Goal: Task Accomplishment & Management: Complete application form

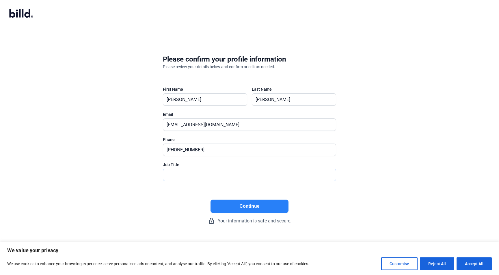
click at [206, 175] on input "text" at bounding box center [246, 175] width 166 height 12
type input "President/Owner"
click at [248, 204] on button "Continue" at bounding box center [249, 205] width 78 height 13
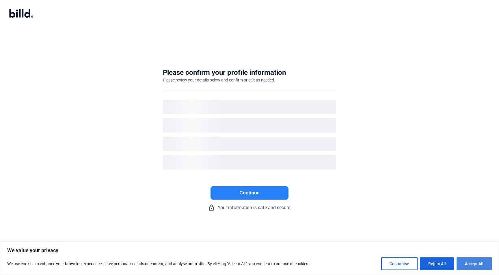
click at [475, 267] on button "Accept All" at bounding box center [473, 263] width 35 height 13
checkbox input "true"
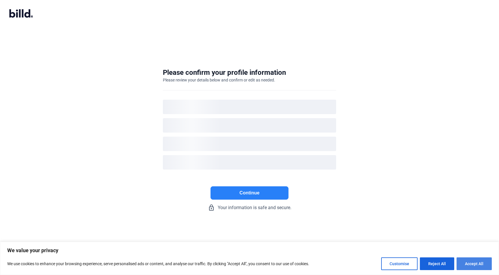
checkbox input "true"
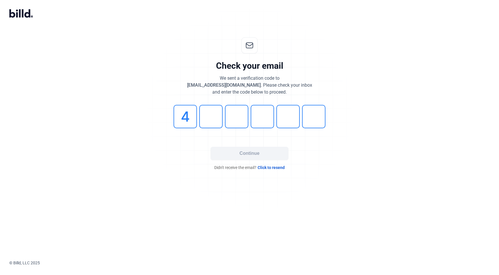
type input "4"
type input "0"
type input "2"
type input "4"
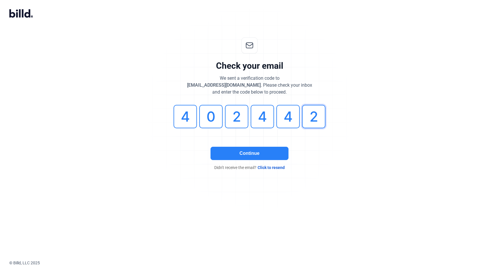
type input "2"
click at [263, 157] on button "Continue" at bounding box center [249, 153] width 78 height 13
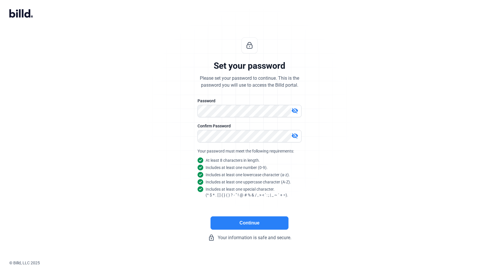
click at [251, 223] on button "Continue" at bounding box center [249, 222] width 78 height 13
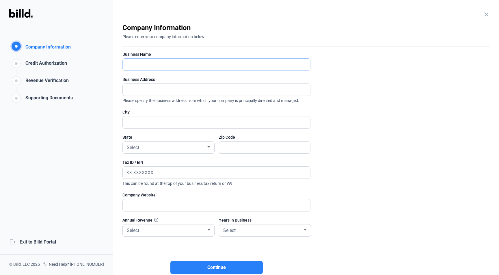
click at [192, 66] on input "text" at bounding box center [213, 65] width 181 height 12
type input "White Oak Capital LLC dba Refrigerated Structures of [GEOGRAPHIC_DATA]"
click at [144, 89] on input "text" at bounding box center [213, 90] width 181 height 12
type input "[STREET_ADDRESS]"
click at [138, 121] on input "text" at bounding box center [213, 122] width 181 height 12
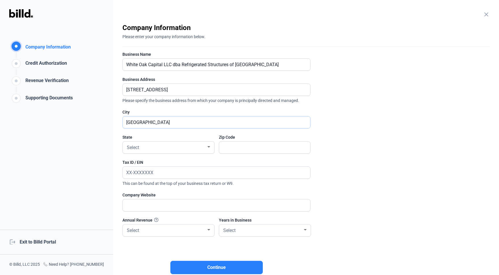
type input "[GEOGRAPHIC_DATA]"
click at [207, 146] on div at bounding box center [208, 147] width 5 height 5
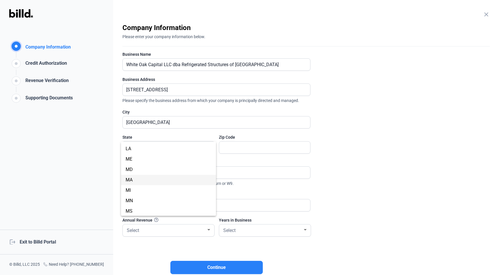
click at [195, 178] on span "MA" at bounding box center [169, 180] width 86 height 10
click at [245, 147] on input "text" at bounding box center [261, 147] width 85 height 12
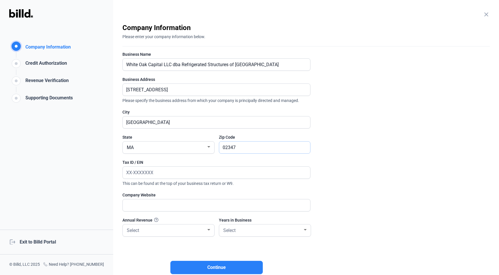
type input "02347"
click at [177, 173] on input "text" at bounding box center [216, 173] width 187 height 12
paste input "[US_EMPLOYER_IDENTIFICATION_NUMBER]"
type input "[US_EMPLOYER_IDENTIFICATION_NUMBER]"
click at [147, 205] on input "text" at bounding box center [213, 205] width 181 height 12
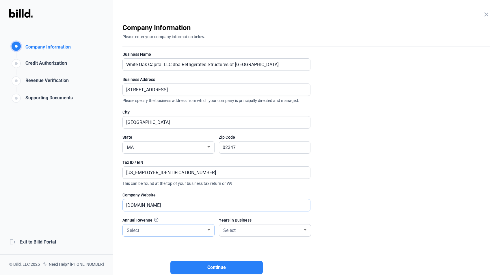
type input "[DOMAIN_NAME]"
click at [175, 231] on div "Select" at bounding box center [166, 230] width 81 height 8
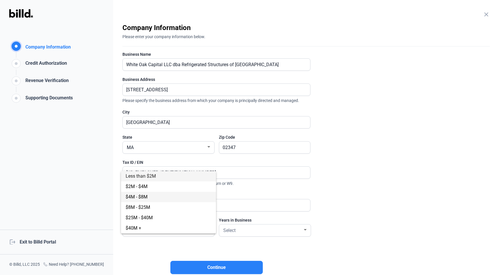
click at [169, 198] on span "$4M - $8M" at bounding box center [169, 197] width 86 height 10
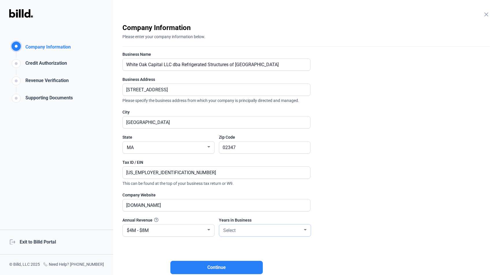
click at [235, 229] on span "Select" at bounding box center [229, 229] width 12 height 5
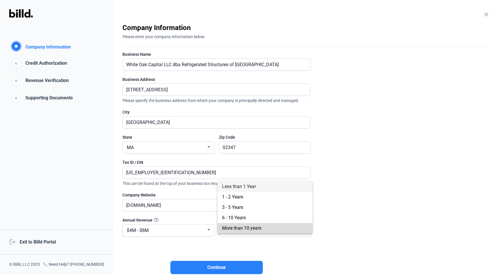
click at [242, 228] on span "More than 10 years" at bounding box center [241, 227] width 39 height 5
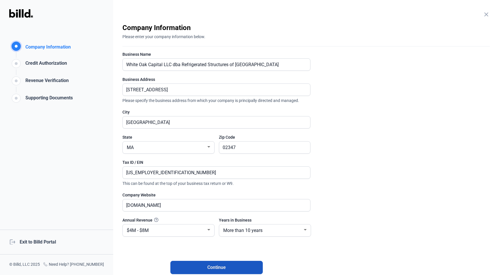
click at [215, 265] on span "Continue" at bounding box center [216, 267] width 18 height 7
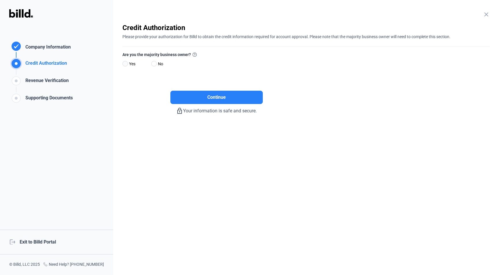
click at [125, 63] on span at bounding box center [124, 63] width 5 height 5
click at [125, 63] on input "Yes" at bounding box center [124, 64] width 4 height 4
radio input "true"
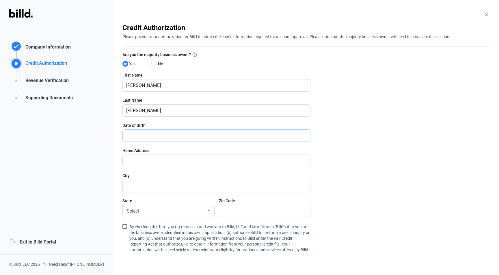
click at [153, 133] on input "text" at bounding box center [213, 136] width 181 height 12
type input "4_/__/____"
type input "[DATE]"
click at [145, 160] on input "text" at bounding box center [213, 161] width 181 height 12
type input "[STREET_ADDRESS]"
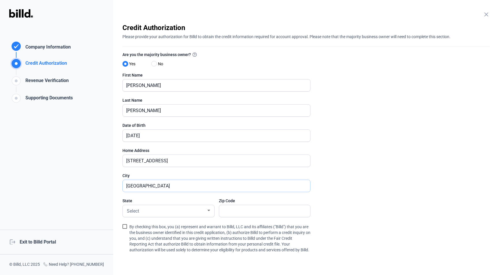
type input "[GEOGRAPHIC_DATA]"
click at [158, 214] on div "Select" at bounding box center [166, 210] width 81 height 8
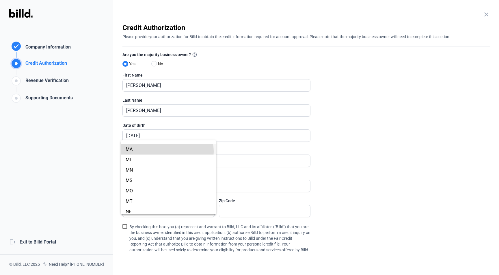
click at [160, 151] on span "MA" at bounding box center [169, 149] width 86 height 10
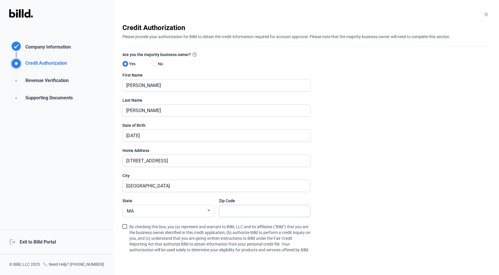
click at [229, 208] on input "text" at bounding box center [264, 211] width 91 height 12
type input "01267"
click at [373, 205] on enrollment-step "close Credit Authorization Please provide your authorization for Billd to obtai…" at bounding box center [305, 163] width 367 height 280
click at [126, 226] on span at bounding box center [124, 226] width 5 height 5
click at [0, 0] on input "By checking this box, you (a) represent and warrant to Billd, LLC and its affil…" at bounding box center [0, 0] width 0 height 0
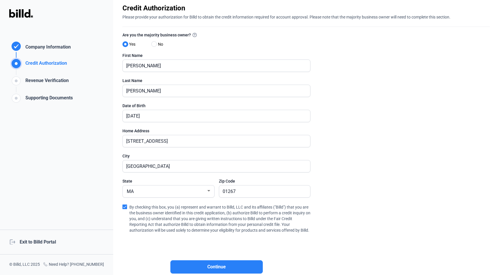
scroll to position [66, 0]
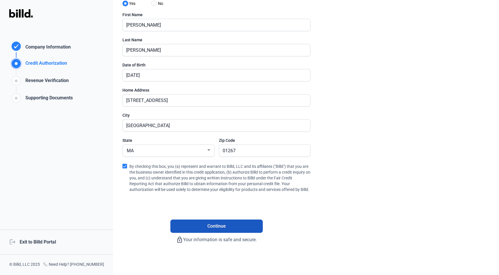
click at [217, 226] on span "Continue" at bounding box center [216, 225] width 18 height 7
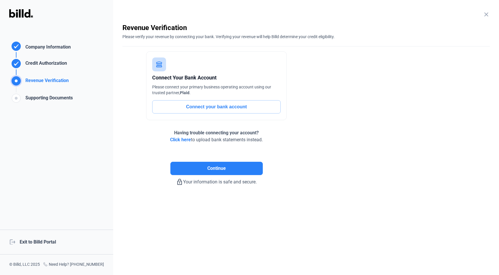
scroll to position [0, 0]
click at [214, 105] on button "Connect your bank account" at bounding box center [216, 106] width 128 height 13
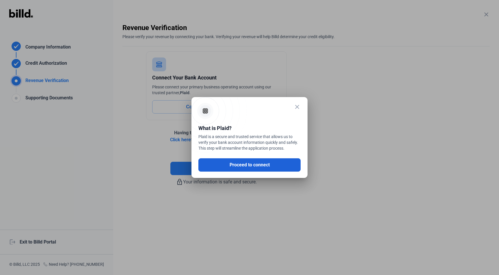
click at [246, 165] on button "Proceed to connect" at bounding box center [249, 164] width 102 height 13
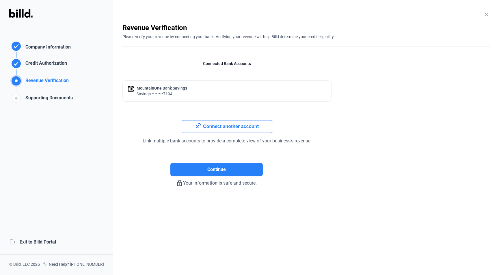
click at [223, 125] on button "Connect another account" at bounding box center [227, 126] width 92 height 13
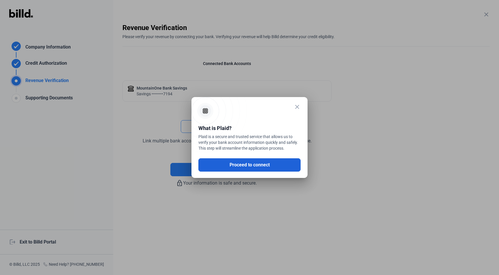
click at [252, 165] on button "Proceed to connect" at bounding box center [249, 164] width 102 height 13
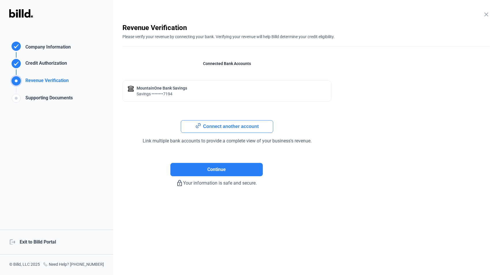
click at [56, 82] on div "Revenue Verification" at bounding box center [46, 82] width 46 height 10
click at [153, 91] on div "savings ••••••••7194" at bounding box center [161, 94] width 50 height 6
click at [237, 126] on button "Connect another account" at bounding box center [227, 126] width 92 height 13
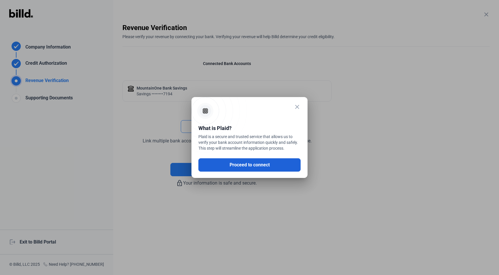
click at [249, 164] on button "Proceed to connect" at bounding box center [249, 164] width 102 height 13
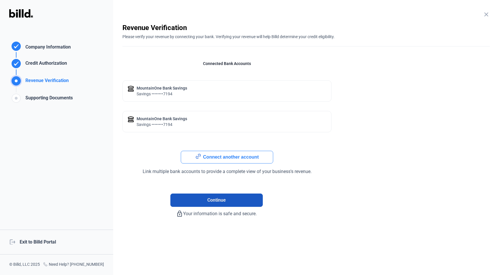
click at [225, 199] on span "Continue" at bounding box center [216, 200] width 18 height 7
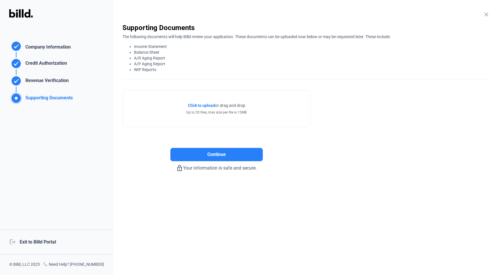
click at [59, 81] on div "Revenue Verification" at bounding box center [46, 82] width 46 height 10
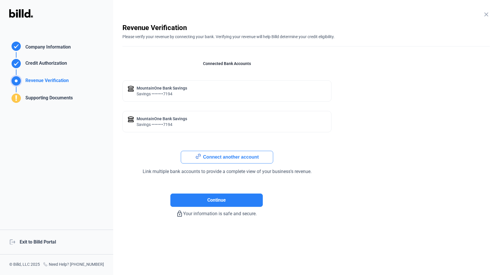
click at [233, 160] on button "Connect another account" at bounding box center [227, 157] width 92 height 13
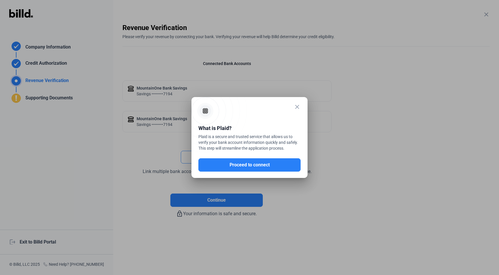
click at [298, 107] on mat-icon "close" at bounding box center [296, 106] width 7 height 7
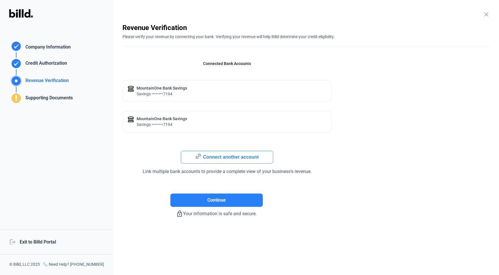
click at [47, 97] on div "Supporting Documents" at bounding box center [48, 99] width 50 height 10
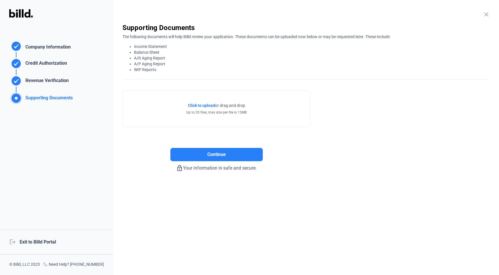
click at [205, 104] on span "Click to upload" at bounding box center [201, 105] width 27 height 5
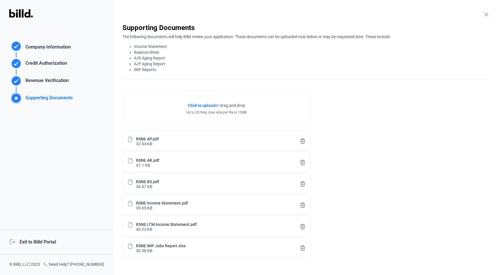
scroll to position [57, 0]
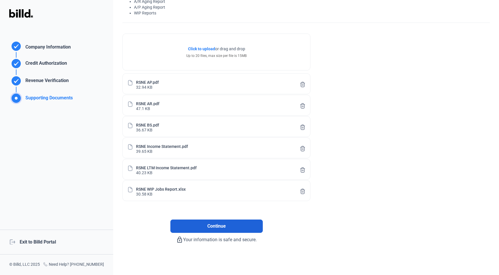
click at [219, 225] on span "Continue" at bounding box center [216, 225] width 18 height 7
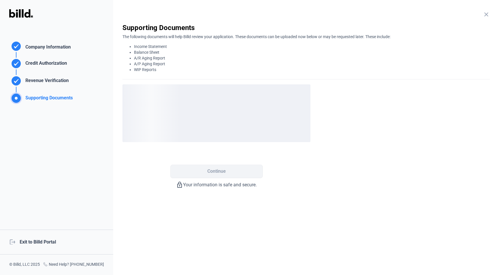
scroll to position [0, 0]
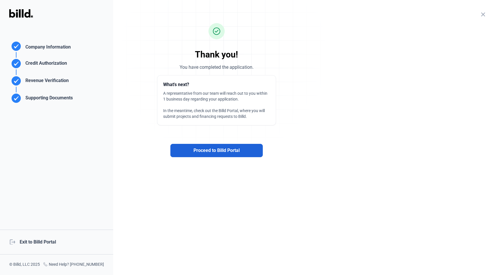
click at [214, 149] on span "Proceed to Billd Portal" at bounding box center [216, 150] width 46 height 7
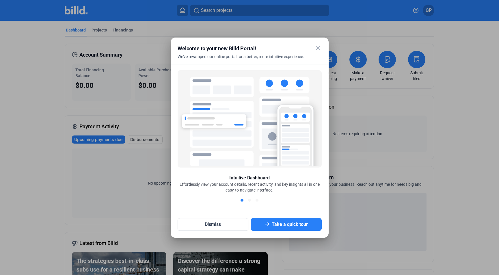
click at [318, 46] on mat-icon "close" at bounding box center [318, 47] width 7 height 7
